Goal: Find specific page/section: Find specific page/section

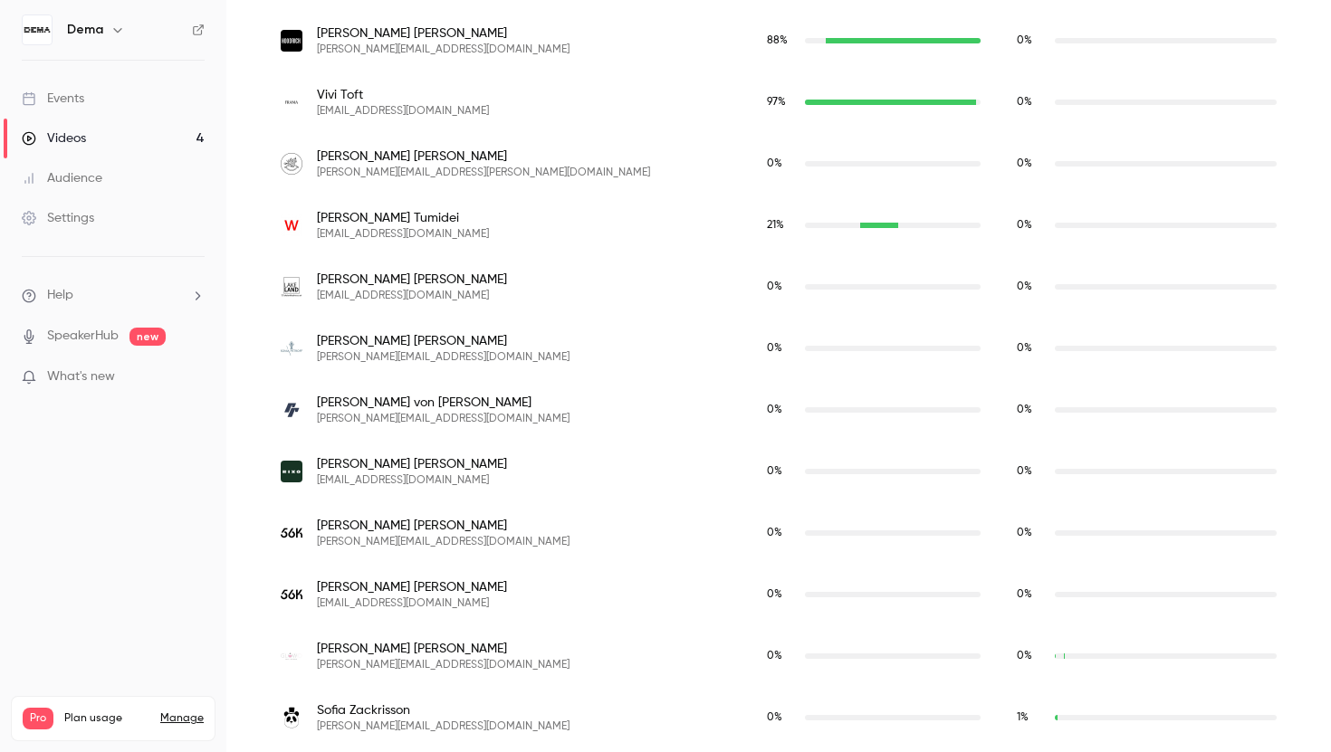
scroll to position [5549, 0]
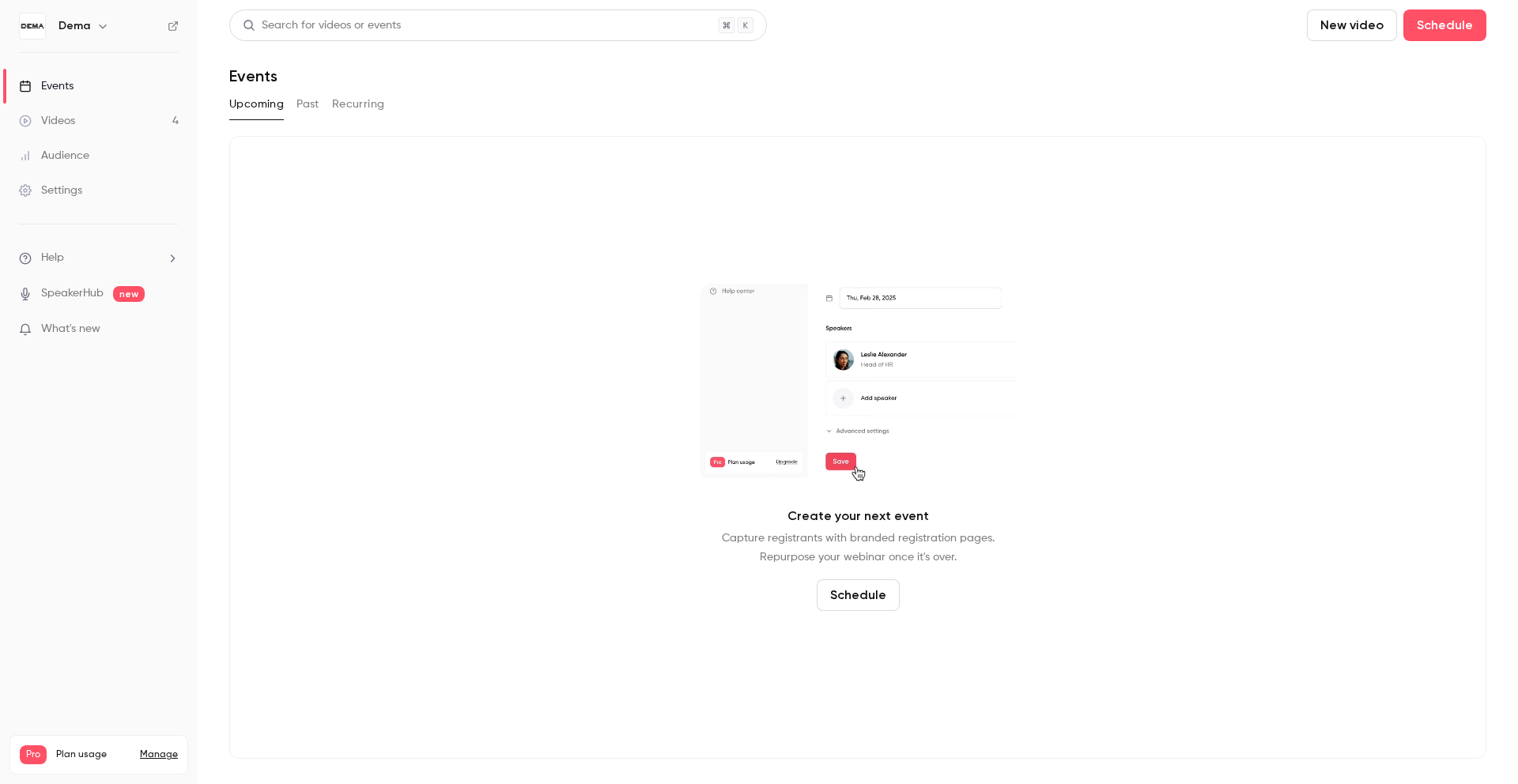
click at [78, 117] on link "Videos 4" at bounding box center [99, 121] width 197 height 35
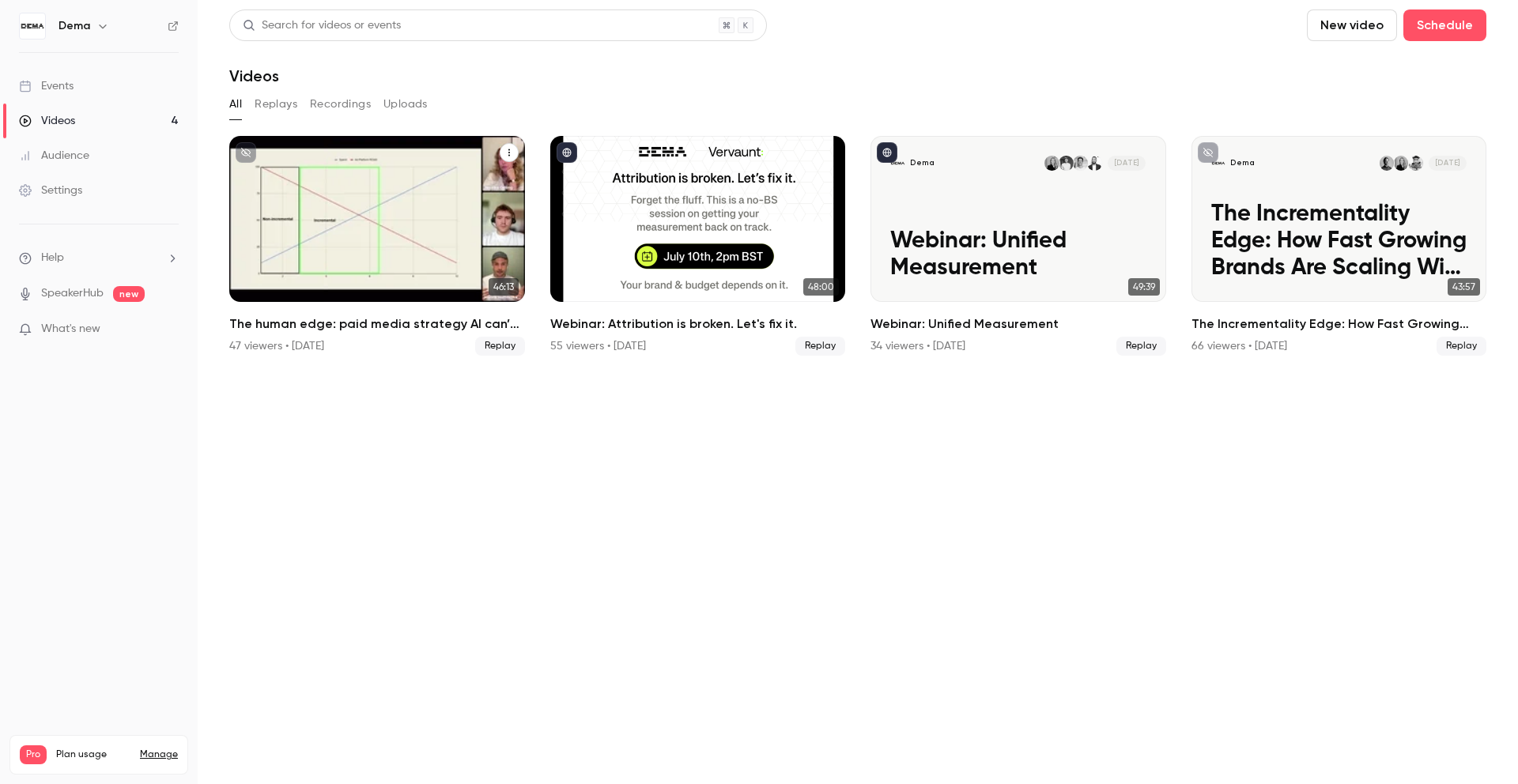
click at [512, 338] on span "Replay" at bounding box center [500, 347] width 50 height 19
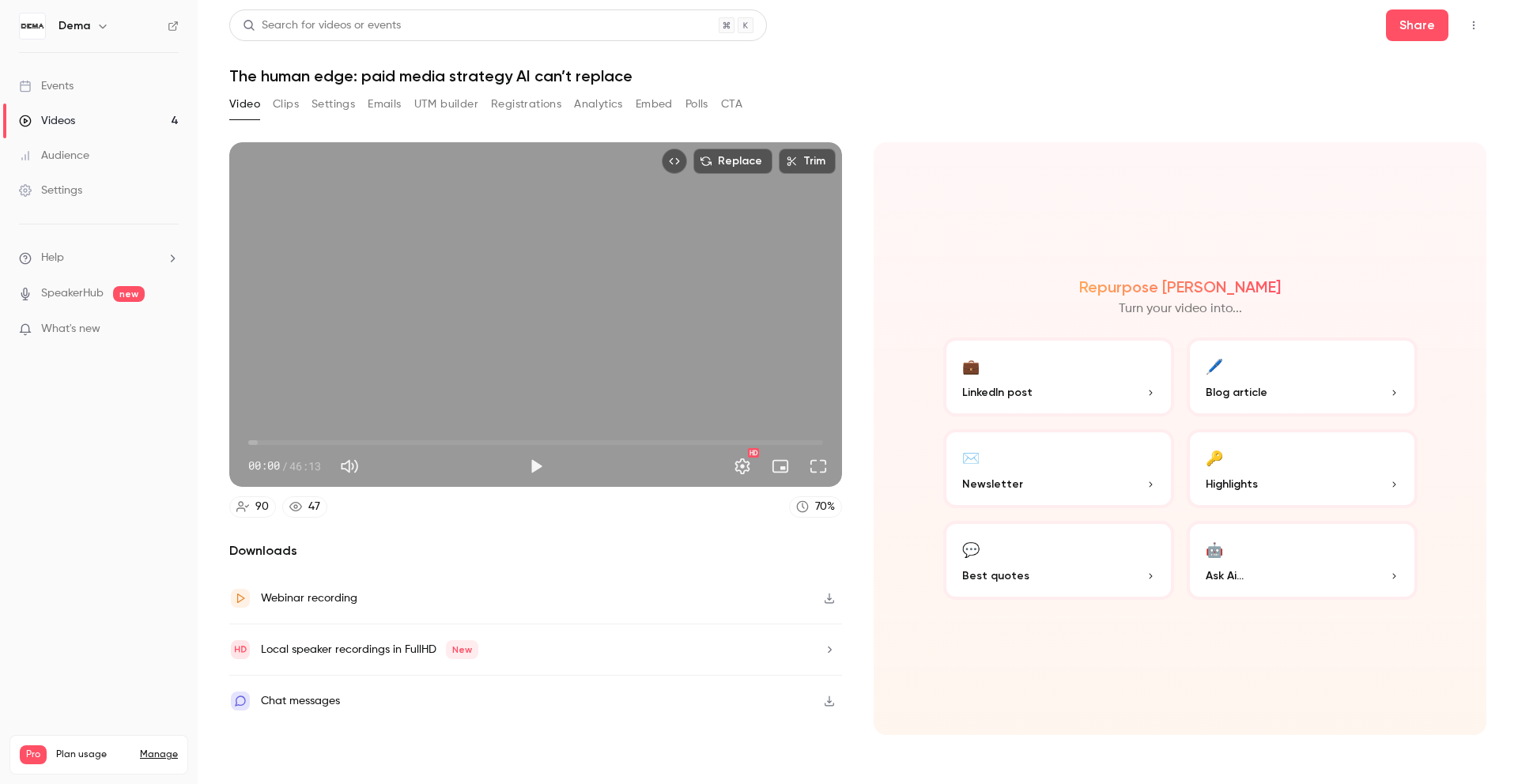
click at [535, 104] on button "Registrations" at bounding box center [526, 104] width 71 height 25
